Goal: Obtain resource: Download file/media

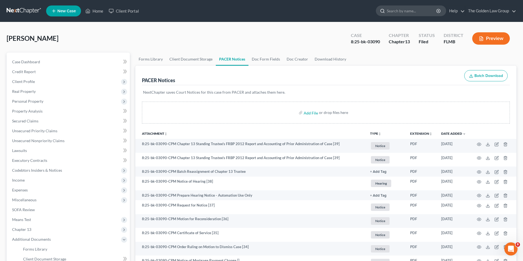
click at [405, 11] on input "search" at bounding box center [412, 11] width 50 height 10
type input "[PERSON_NAME]"
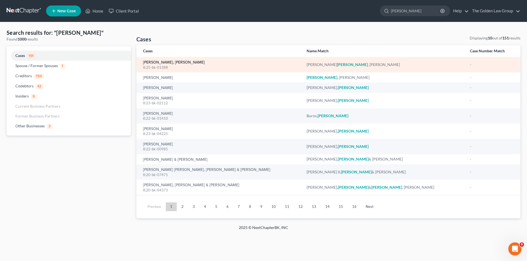
click at [166, 62] on link "[PERSON_NAME], [PERSON_NAME]" at bounding box center [174, 63] width 62 height 4
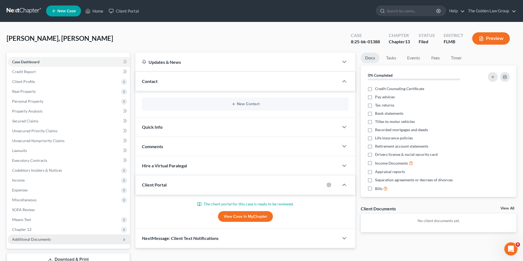
click at [36, 239] on span "Additional Documents" at bounding box center [31, 239] width 39 height 5
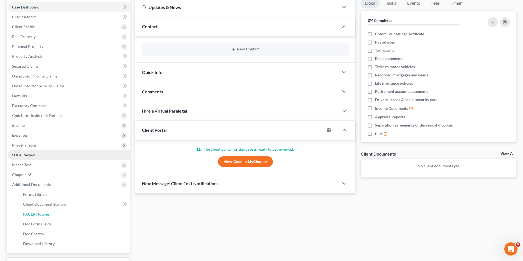
click at [42, 213] on span "PACER Notices" at bounding box center [36, 214] width 26 height 5
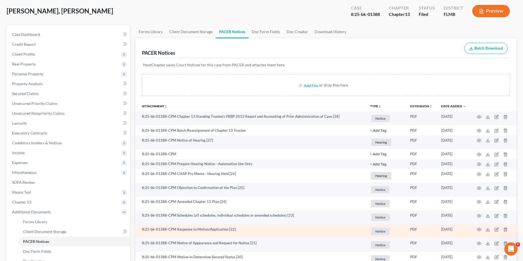
scroll to position [55, 0]
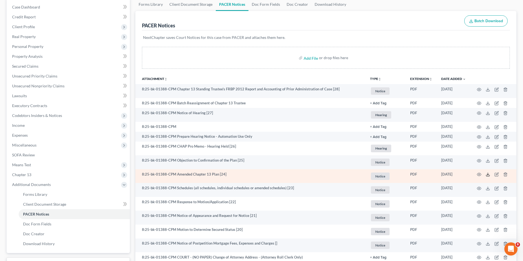
click at [488, 175] on polyline at bounding box center [488, 174] width 2 height 1
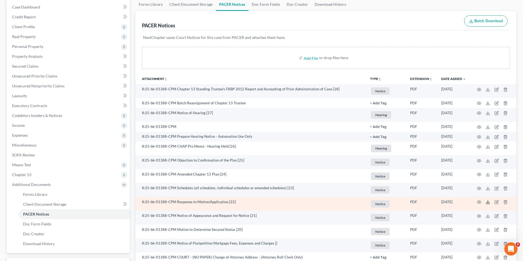
click at [487, 202] on polyline at bounding box center [488, 202] width 2 height 1
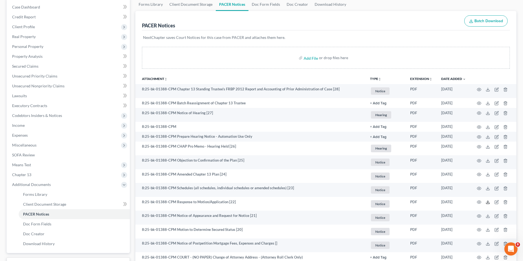
scroll to position [0, 0]
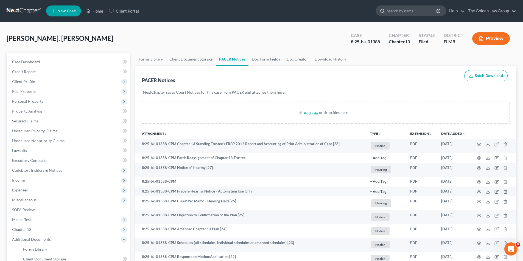
click at [406, 9] on input "search" at bounding box center [412, 11] width 50 height 10
type input "[PERSON_NAME]"
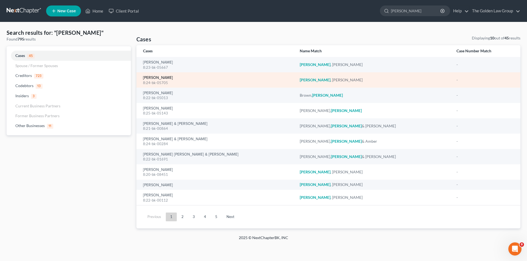
click at [159, 79] on link "[PERSON_NAME]" at bounding box center [158, 78] width 30 height 4
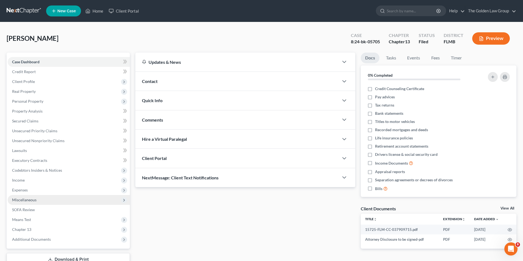
scroll to position [40, 0]
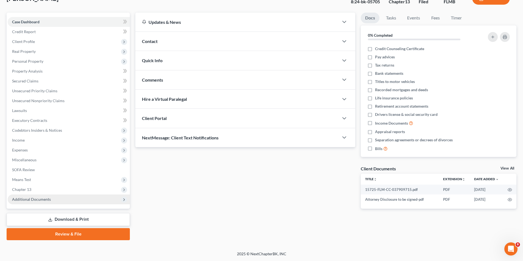
click at [42, 200] on span "Additional Documents" at bounding box center [31, 199] width 39 height 5
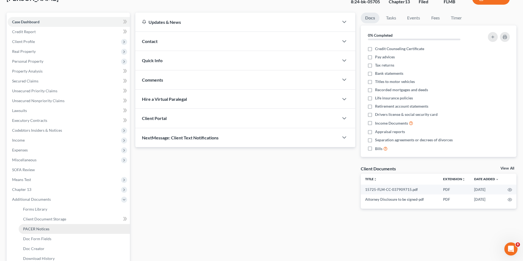
click at [46, 229] on span "PACER Notices" at bounding box center [36, 229] width 26 height 5
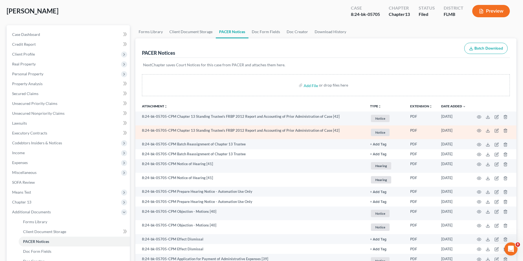
scroll to position [82, 0]
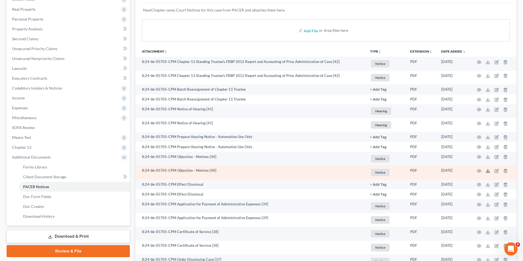
click at [488, 171] on icon at bounding box center [487, 171] width 4 height 4
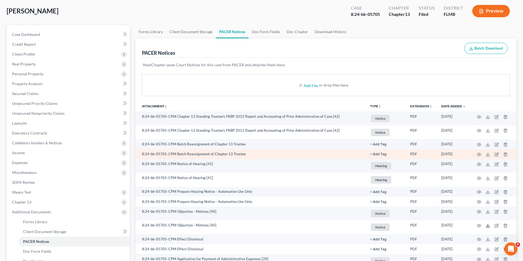
scroll to position [0, 0]
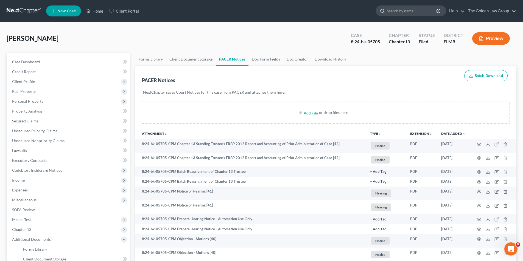
click at [422, 13] on input "search" at bounding box center [412, 11] width 50 height 10
type input "[PERSON_NAME]"
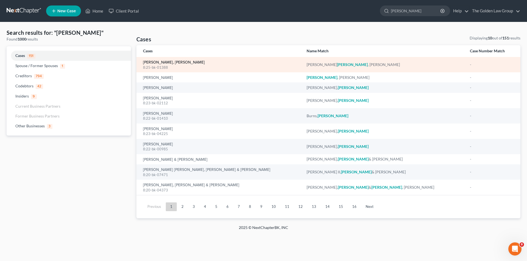
click at [161, 63] on link "[PERSON_NAME], [PERSON_NAME]" at bounding box center [174, 63] width 62 height 4
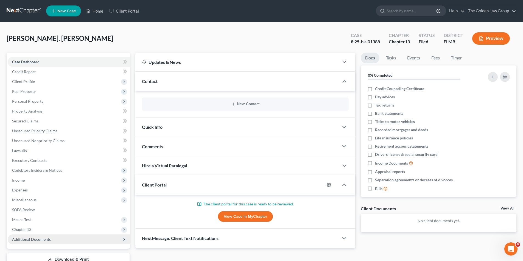
click at [35, 238] on span "Additional Documents" at bounding box center [31, 239] width 39 height 5
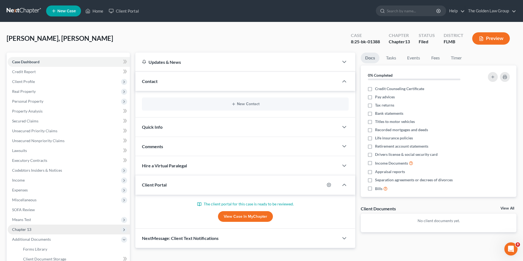
scroll to position [82, 0]
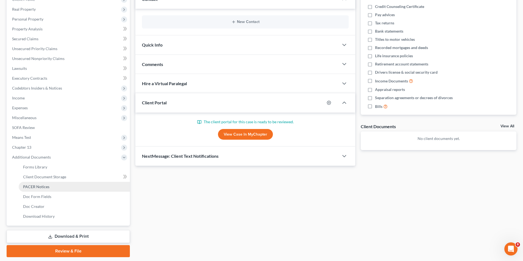
click at [47, 187] on span "PACER Notices" at bounding box center [36, 187] width 26 height 5
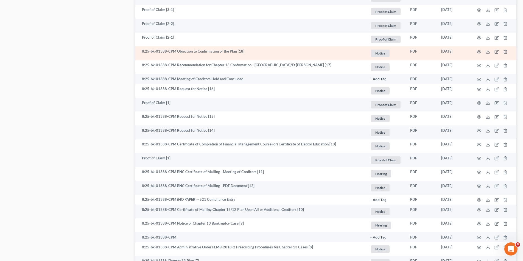
scroll to position [658, 0]
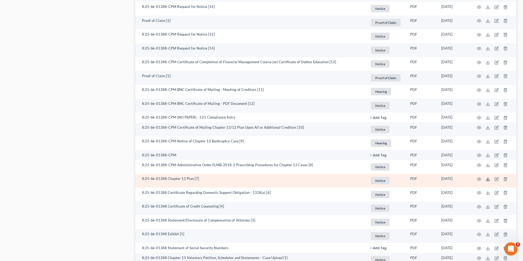
click at [486, 178] on icon at bounding box center [487, 179] width 4 height 4
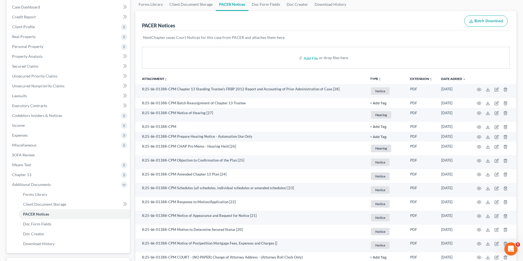
scroll to position [110, 0]
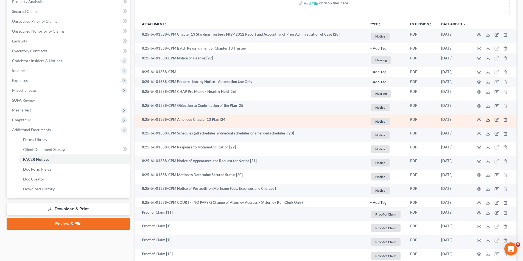
click at [487, 120] on icon at bounding box center [487, 120] width 4 height 4
